Goal: Find specific page/section: Find specific page/section

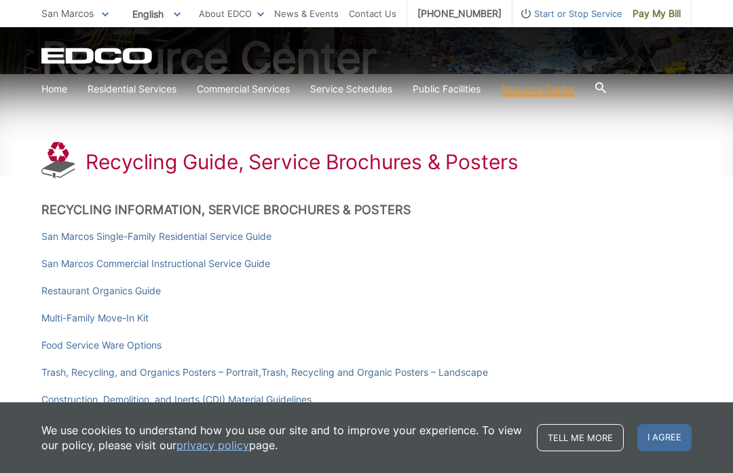
scroll to position [165, 0]
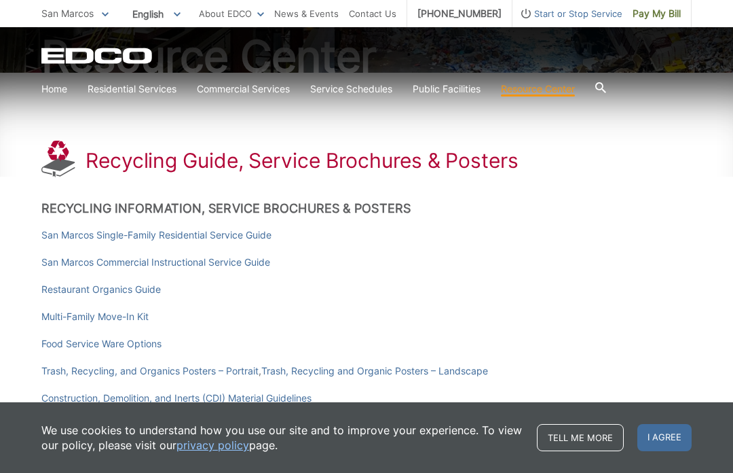
click at [196, 236] on link "San Marcos Single-Family Residential Service Guide" at bounding box center [156, 234] width 230 height 15
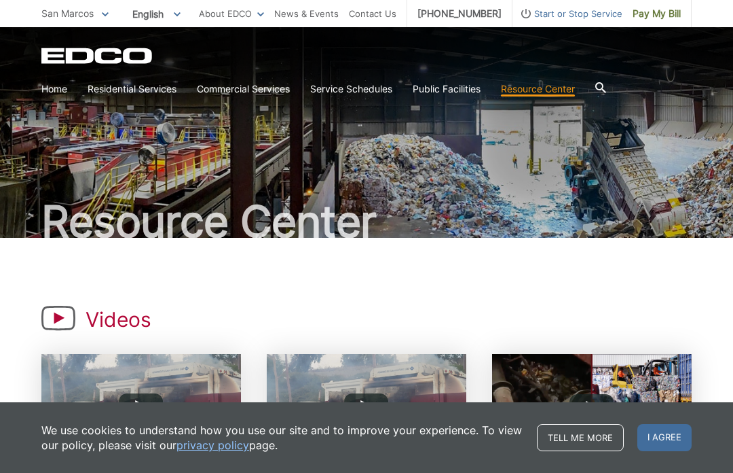
click at [57, 92] on link "Home" at bounding box center [54, 88] width 26 height 15
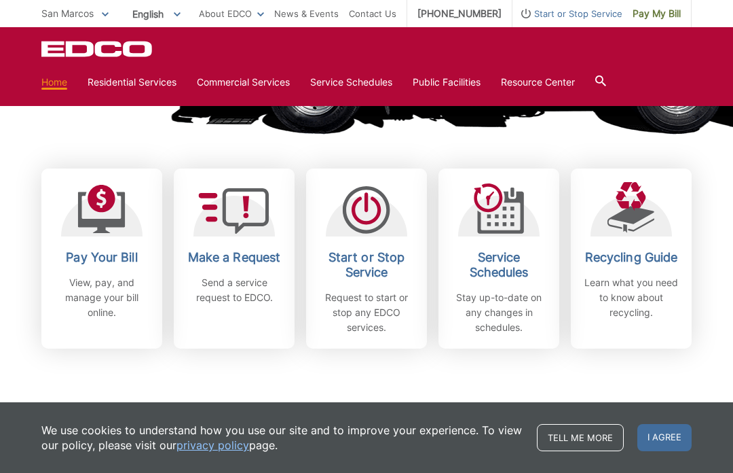
scroll to position [335, 0]
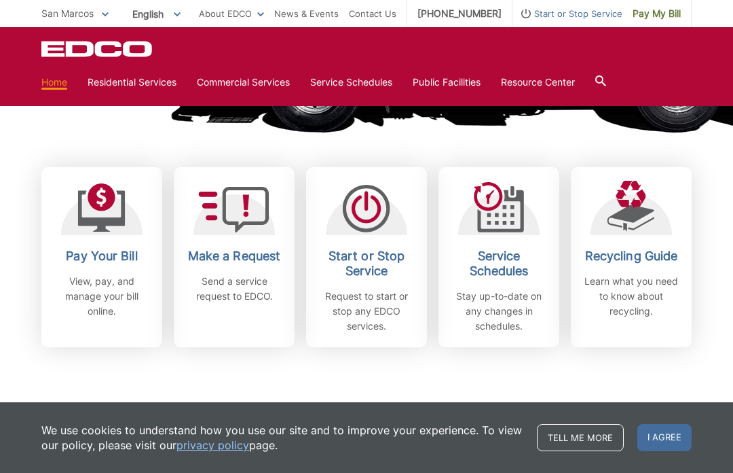
click at [43, 149] on div "Pay Your Bill View, pay, and manage your bill online. Make a Request Send a ser…" at bounding box center [366, 223] width 650 height 248
click at [97, 203] on icon at bounding box center [102, 207] width 48 height 49
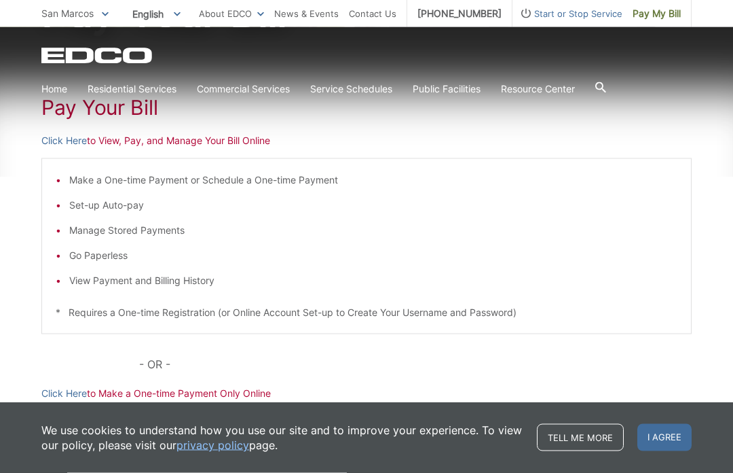
scroll to position [211, 0]
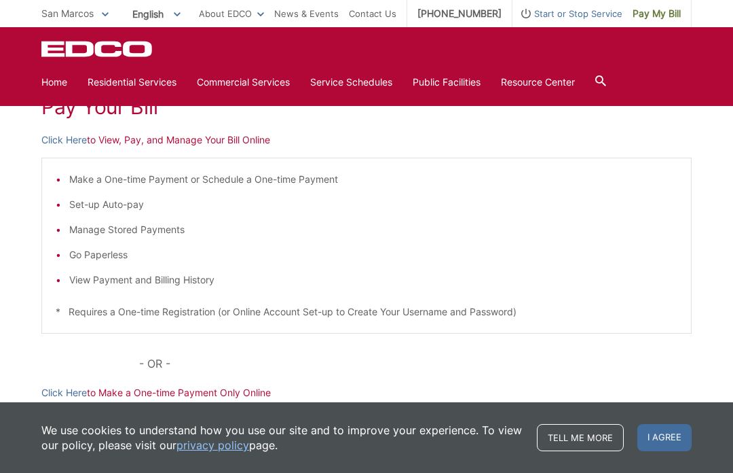
click at [75, 140] on link "Click Here" at bounding box center [63, 139] width 45 height 15
